Goal: Transaction & Acquisition: Purchase product/service

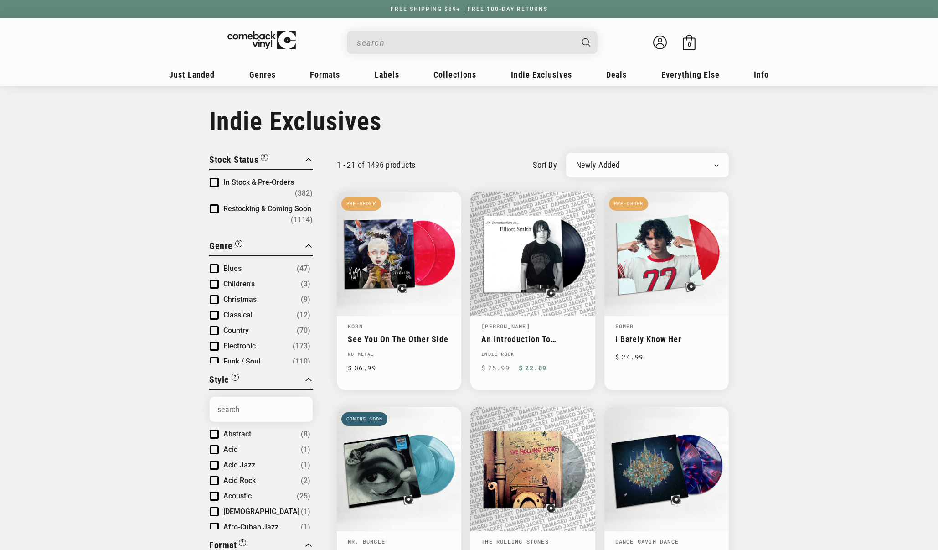
click at [379, 49] on input "When autocomplete results are available use up and down arrows to review and en…" at bounding box center [465, 42] width 216 height 19
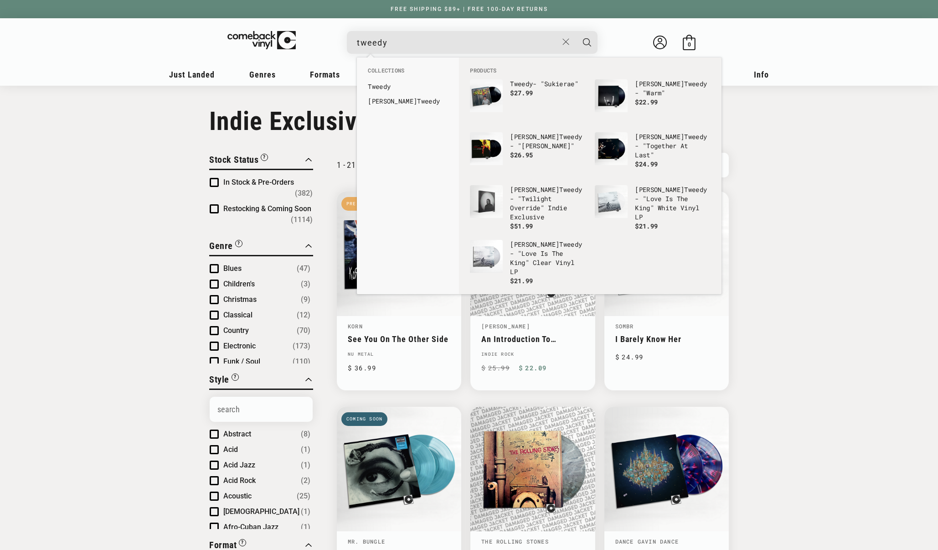
type input "tweedy"
click at [576, 31] on button "Search" at bounding box center [587, 42] width 23 height 23
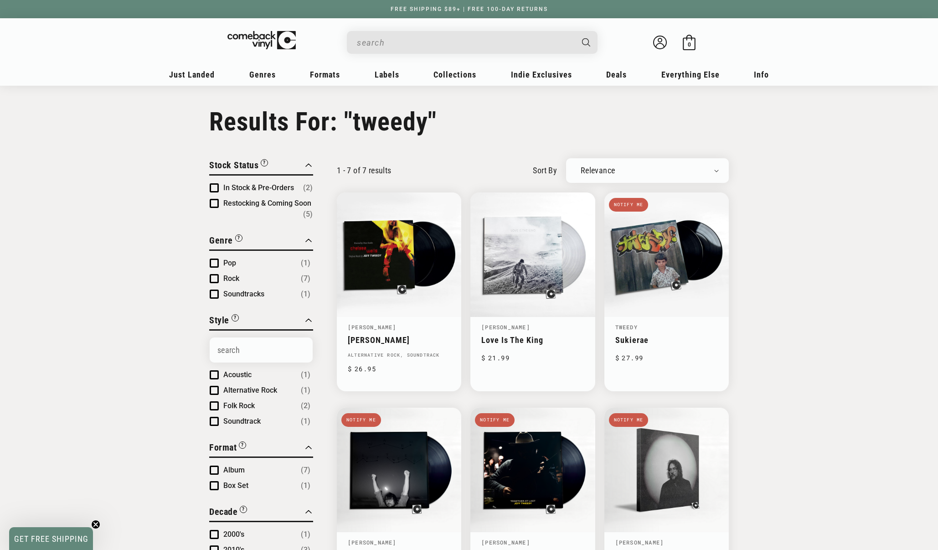
type input "tweedy"
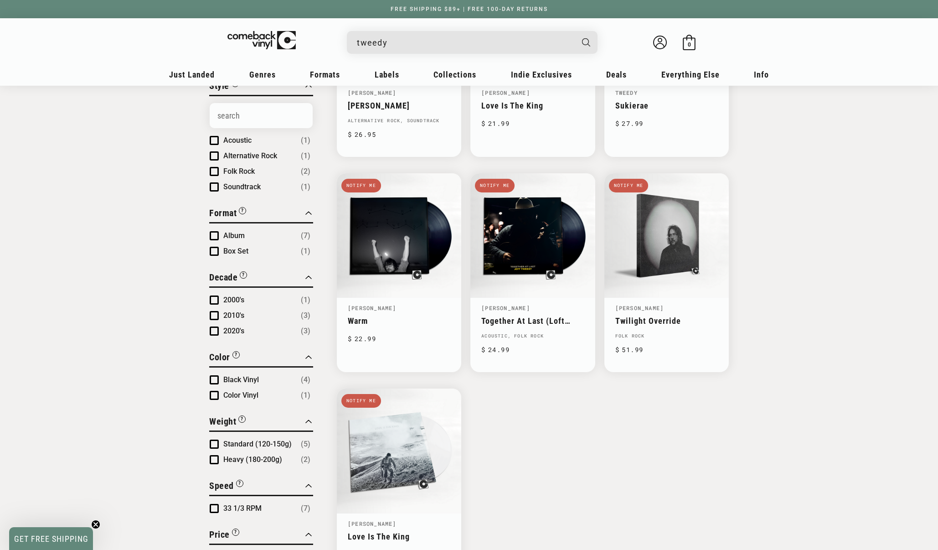
scroll to position [87, 0]
